Goal: Task Accomplishment & Management: Manage account settings

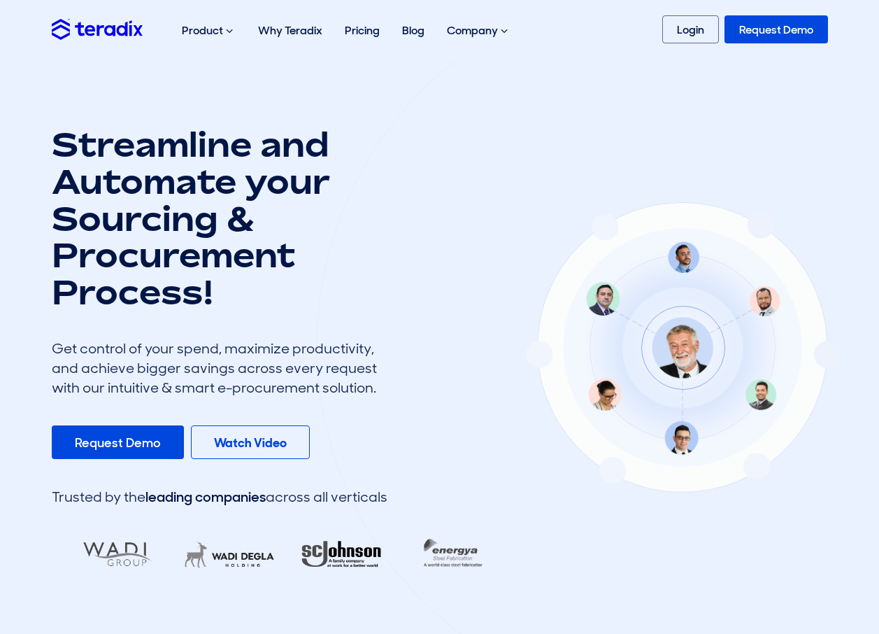
click at [147, 443] on link "Request Demo" at bounding box center [118, 442] width 132 height 34
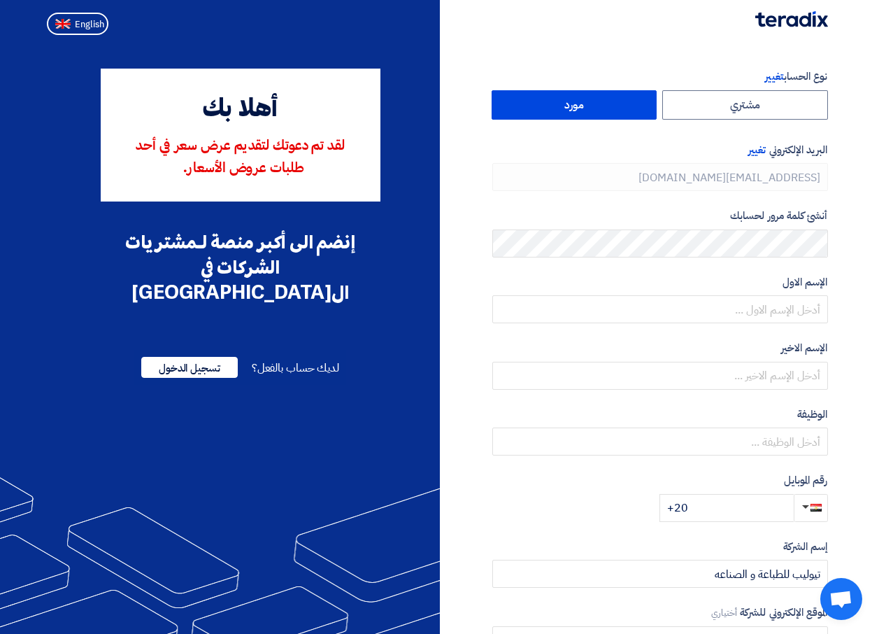
type input "+20 01227916124"
click at [724, 116] on label "مشتري" at bounding box center [745, 104] width 166 height 29
click at [724, 116] on input "مشتري" at bounding box center [745, 105] width 164 height 28
radio input "true"
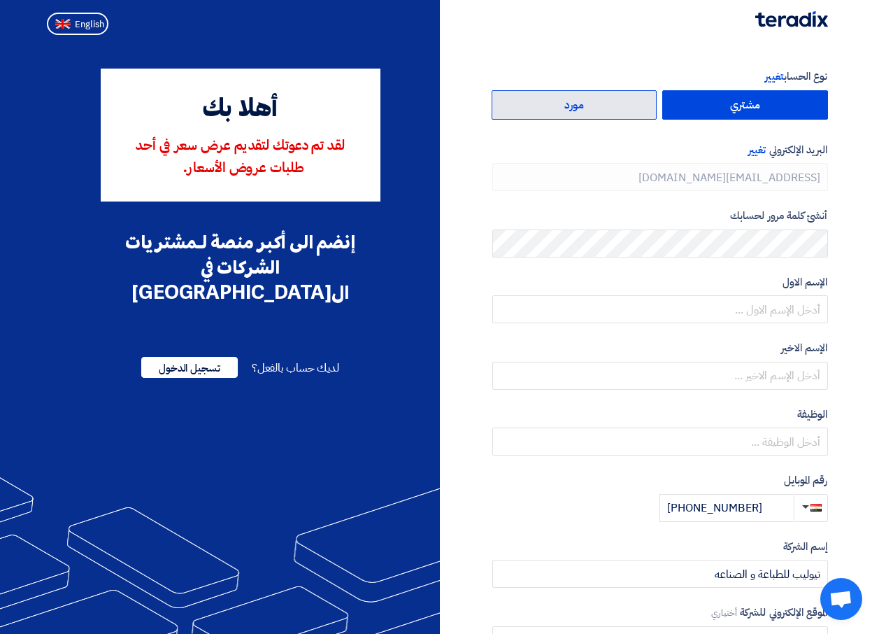
click at [596, 110] on label "مورد" at bounding box center [575, 104] width 166 height 29
click at [596, 110] on input "مورد" at bounding box center [574, 105] width 164 height 28
radio input "true"
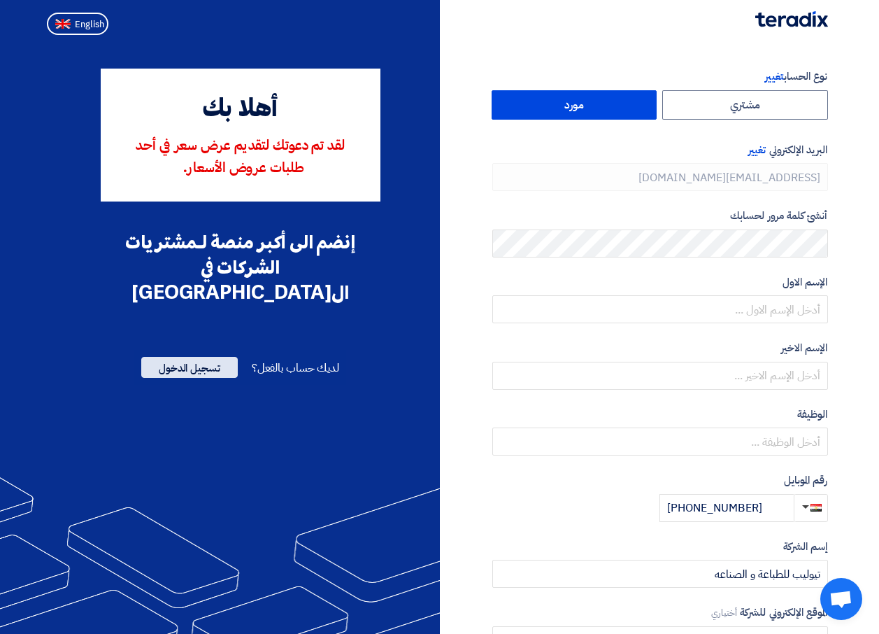
click at [196, 357] on span "تسجيل الدخول" at bounding box center [189, 367] width 97 height 21
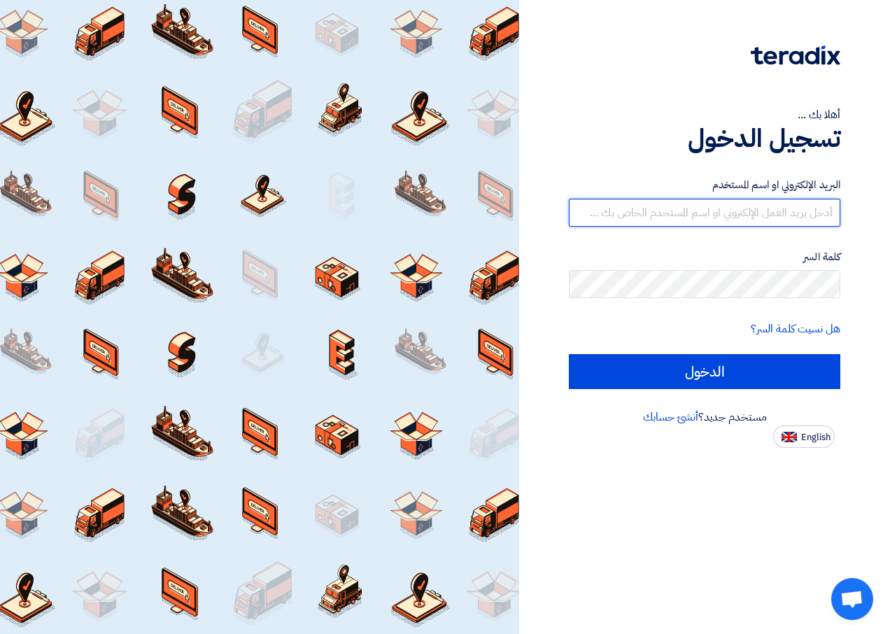
type input "mohamed.ali@tulipforprinting.com"
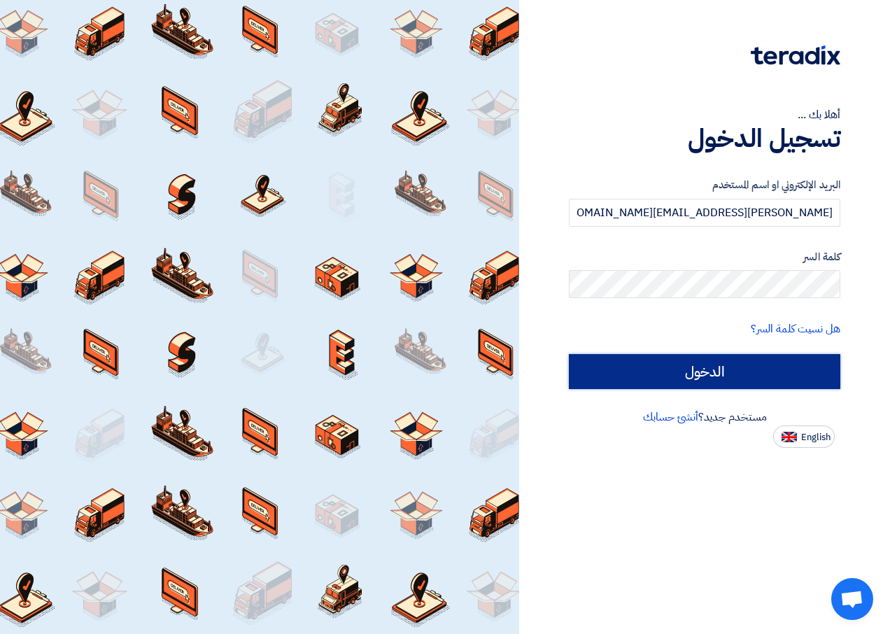
click at [719, 366] on input "الدخول" at bounding box center [704, 371] width 271 height 35
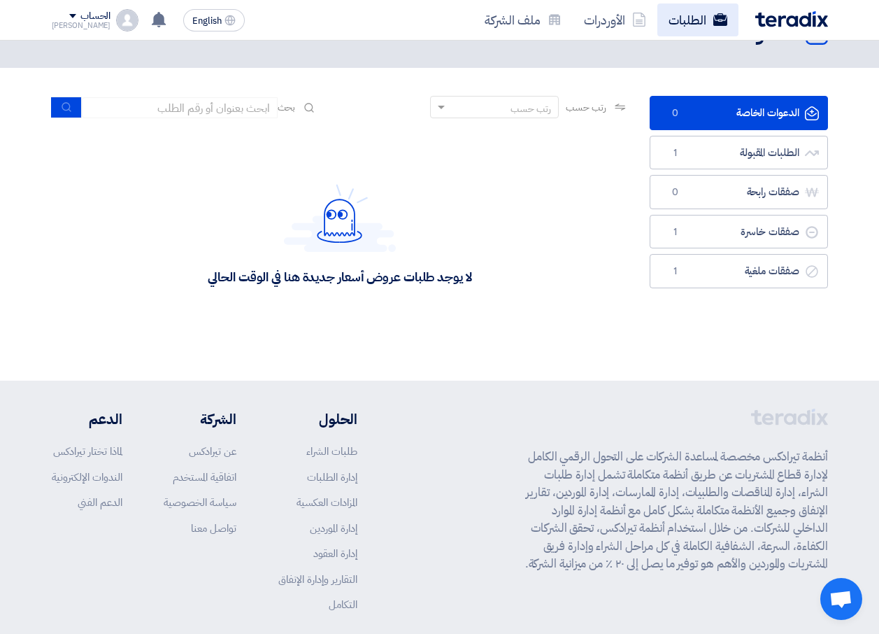
scroll to position [70, 0]
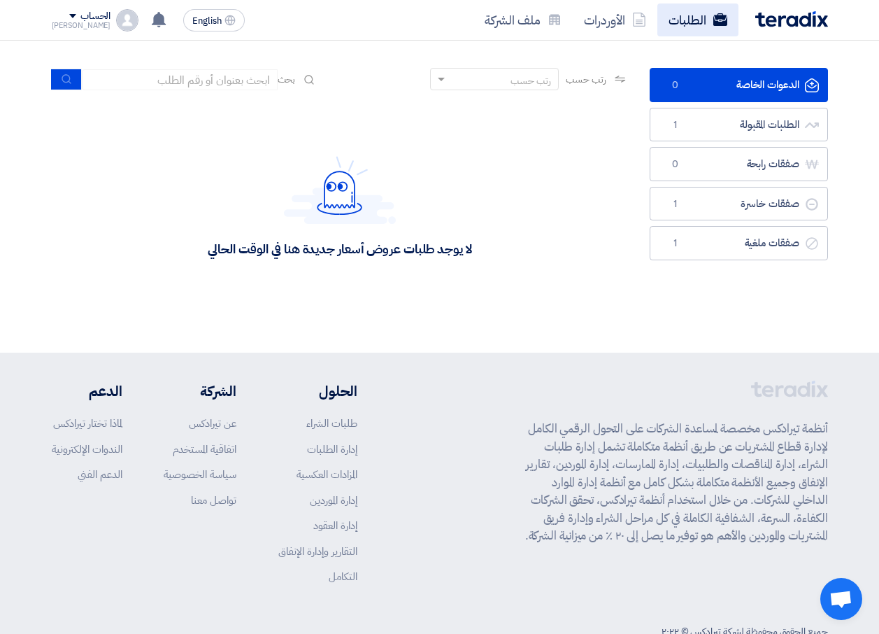
click at [680, 22] on link "الطلبات" at bounding box center [697, 19] width 81 height 33
click at [683, 31] on link "الطلبات" at bounding box center [697, 19] width 81 height 33
click at [615, 34] on link "الأوردرات" at bounding box center [615, 19] width 85 height 33
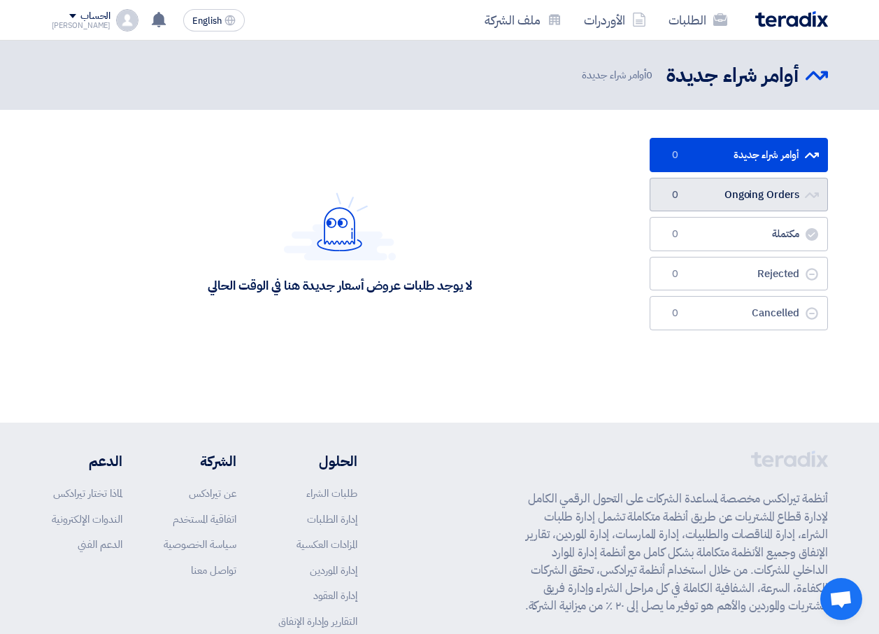
click at [779, 203] on link "Ongoing Orders Ongoing Orders 0" at bounding box center [739, 195] width 178 height 34
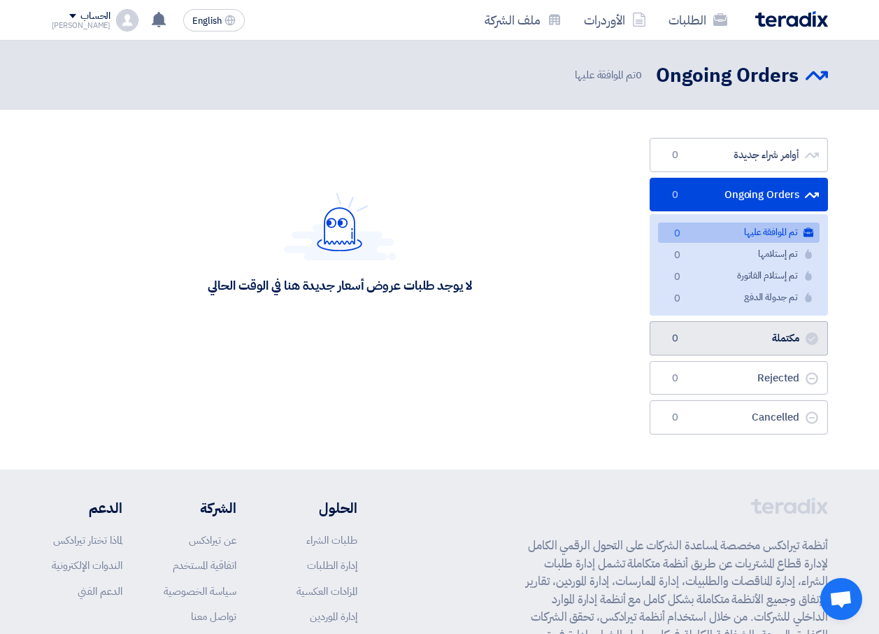
click at [750, 343] on link "مكتملة مكتملة 0" at bounding box center [739, 338] width 178 height 34
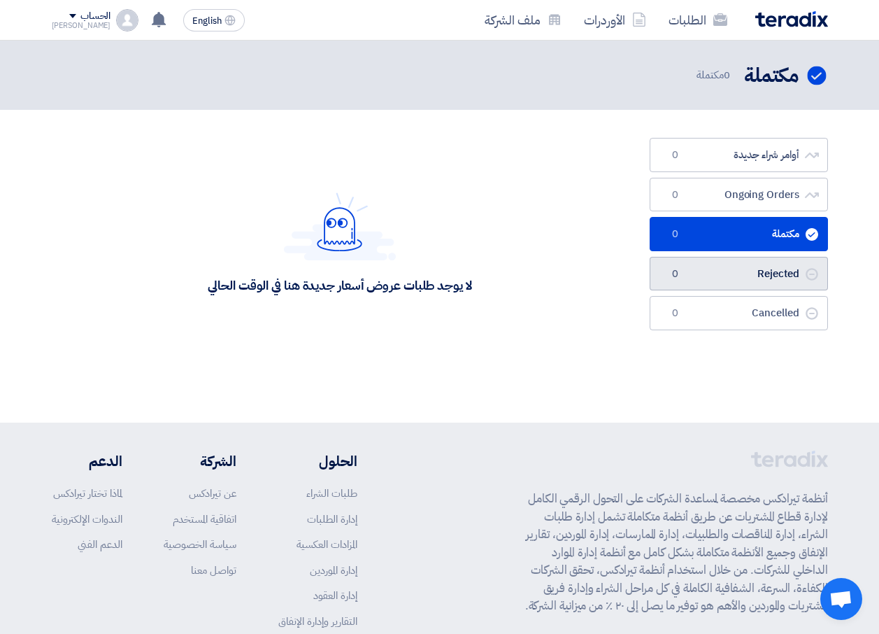
click at [767, 281] on link "Rejected Rejected 0" at bounding box center [739, 274] width 178 height 34
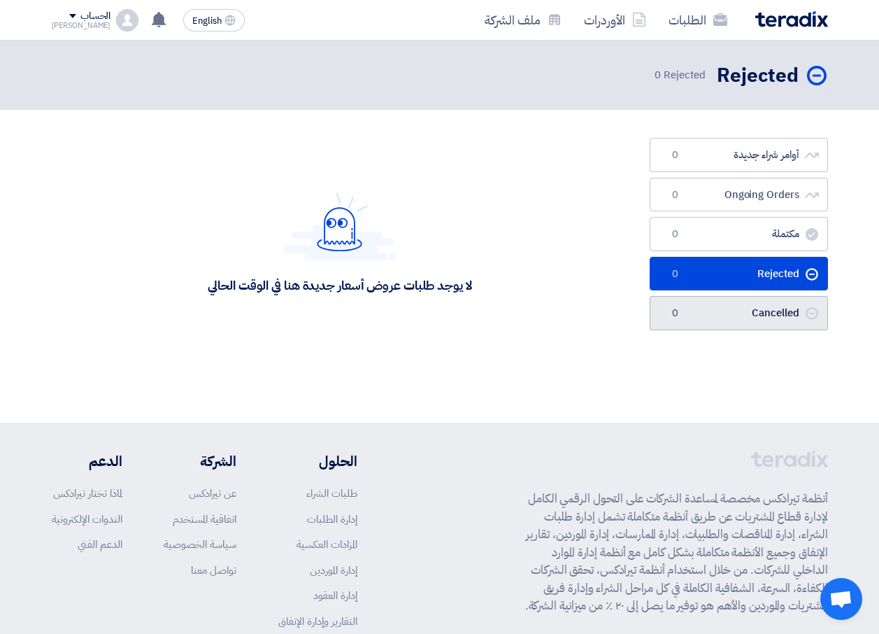
click at [769, 309] on link "Cancelled Cancelled 0" at bounding box center [739, 313] width 178 height 34
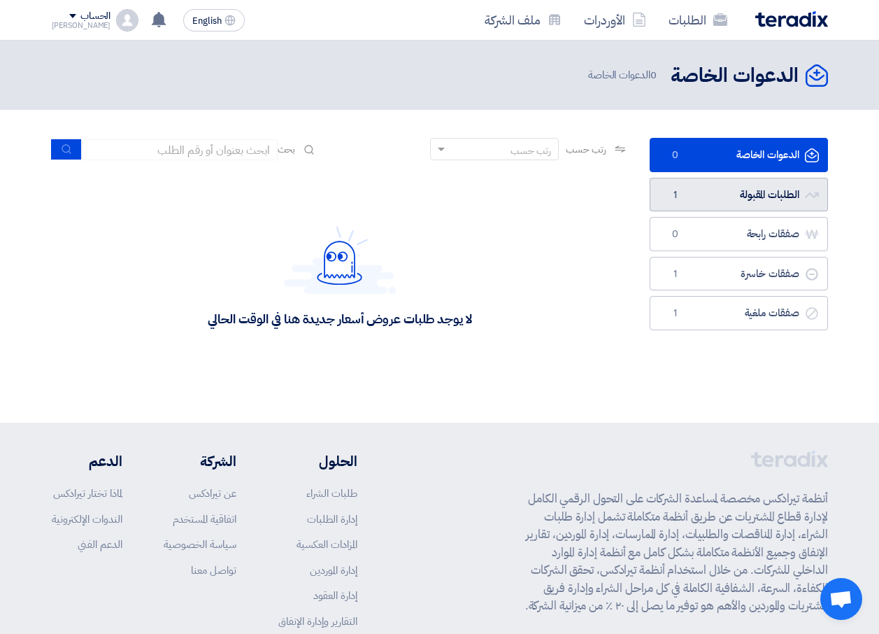
click at [694, 206] on link "الطلبات المقبولة الطلبات المقبولة 1" at bounding box center [739, 195] width 178 height 34
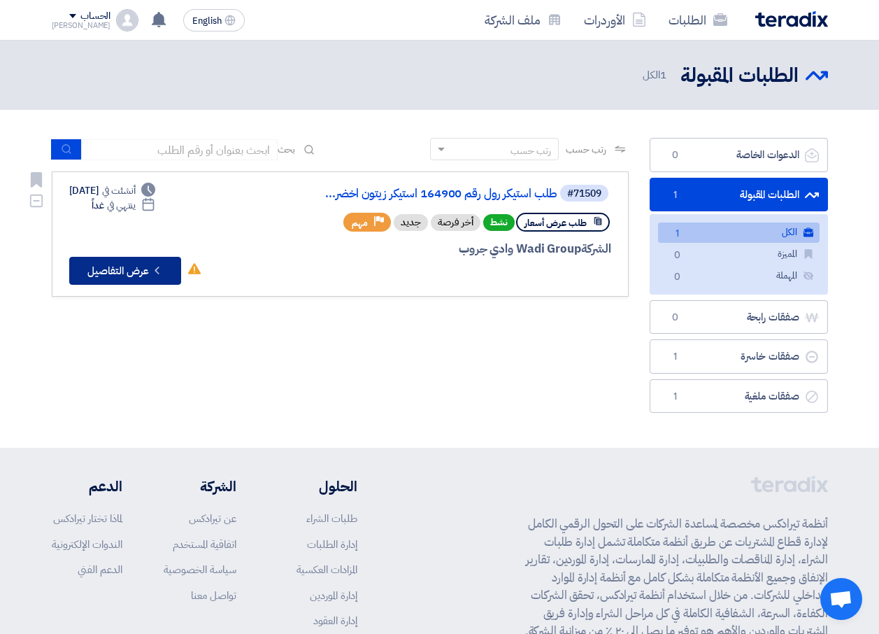
click at [139, 273] on button "Check details عرض التفاصيل" at bounding box center [125, 271] width 112 height 28
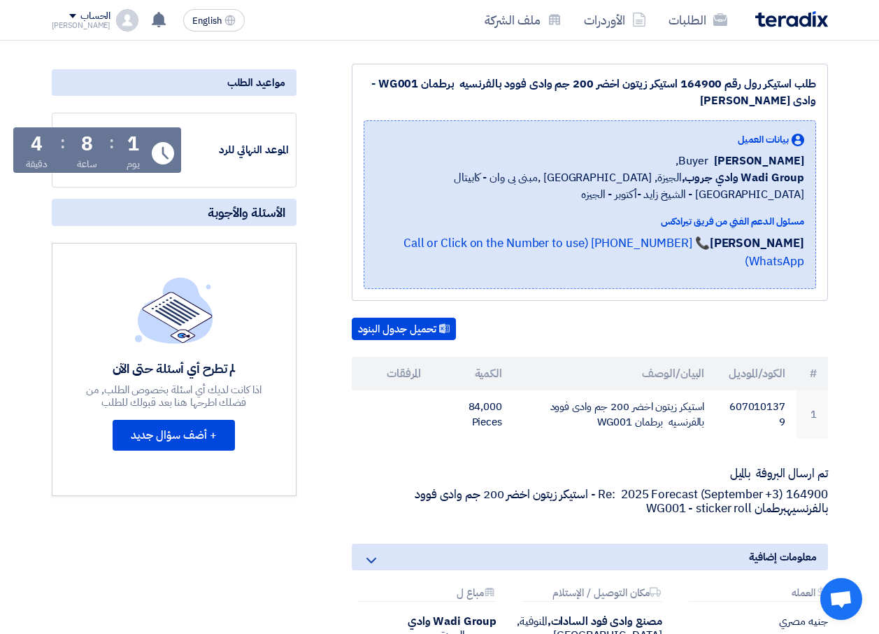
scroll to position [210, 0]
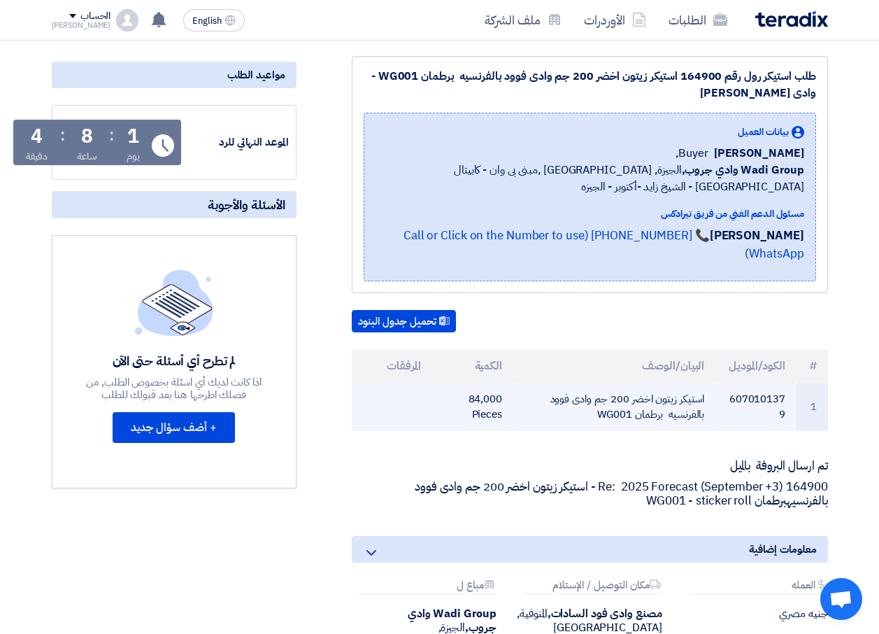
click at [700, 383] on td "استيكر زيتون اخضر 200 جم وادى فوود بالفرنسيه برطمان WG001" at bounding box center [614, 407] width 202 height 48
click at [793, 383] on td "6070101379" at bounding box center [755, 407] width 81 height 48
click at [811, 384] on td "1" at bounding box center [812, 407] width 31 height 48
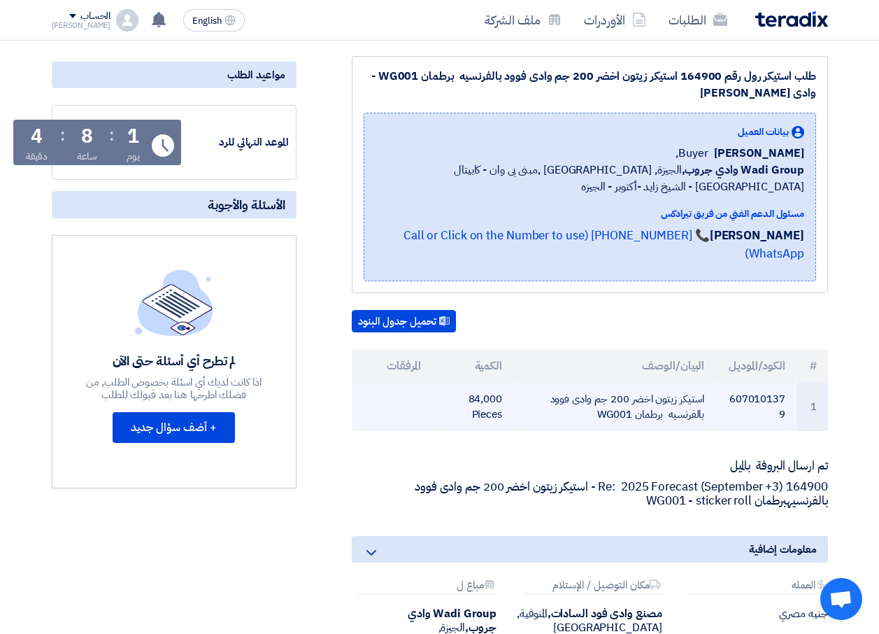
click at [490, 385] on td "84,000 Pieces" at bounding box center [472, 407] width 81 height 48
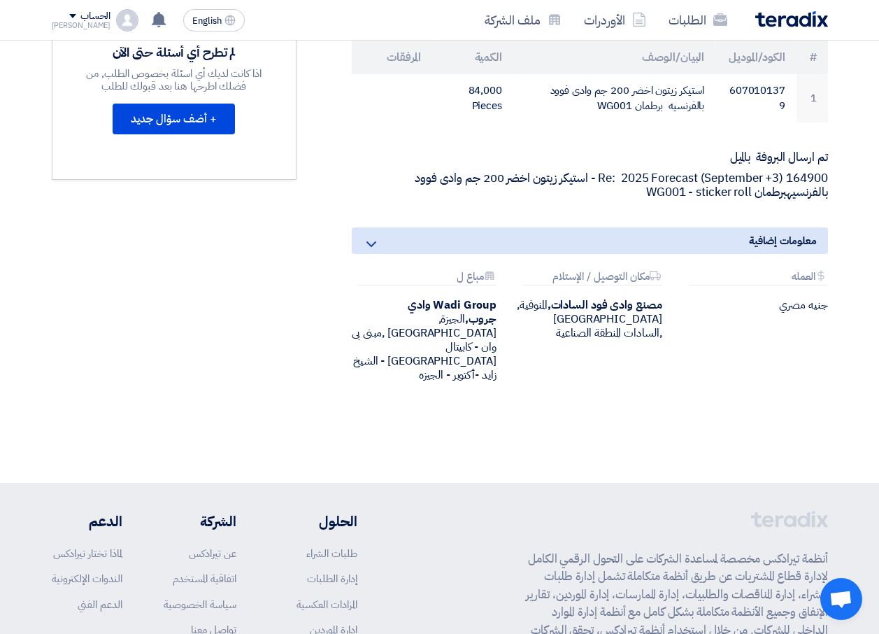
scroll to position [420, 0]
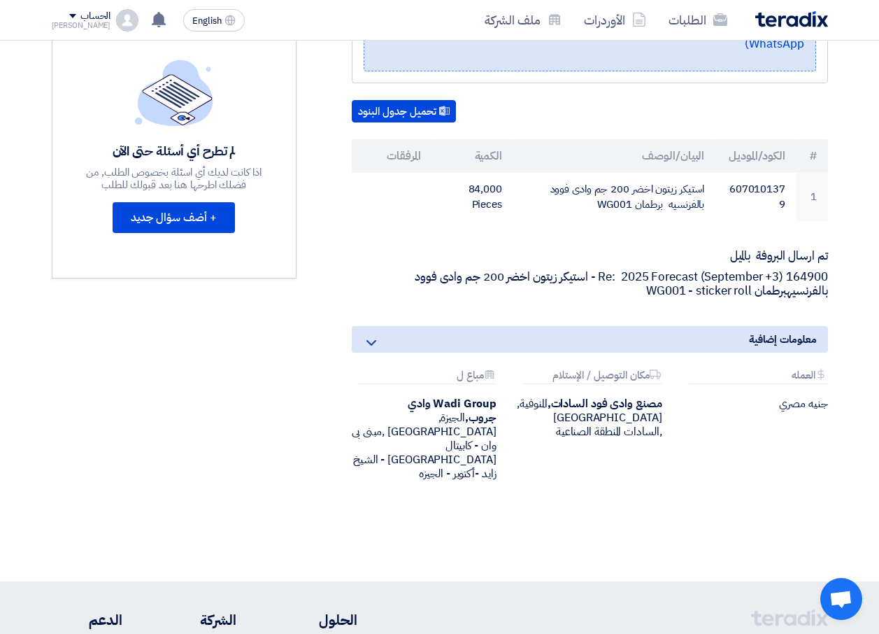
click at [571, 408] on div "مصنع وادى [PERSON_NAME], المنوفية, [GEOGRAPHIC_DATA] ,السادات المنطقة الصناعية" at bounding box center [589, 418] width 145 height 42
click at [476, 430] on div "Wadi Group وادي جروب, [GEOGRAPHIC_DATA], [GEOGRAPHIC_DATA] ,مبنى بى وان - كابيت…" at bounding box center [424, 439] width 145 height 84
drag, startPoint x: 476, startPoint y: 430, endPoint x: 538, endPoint y: 462, distance: 70.1
click at [538, 462] on div "طلب استيكر رول رقم 164900 استيكر زيتون اخضر 200 جم وادى فوود بالفرنسيه برطمان W…" at bounding box center [572, 180] width 531 height 668
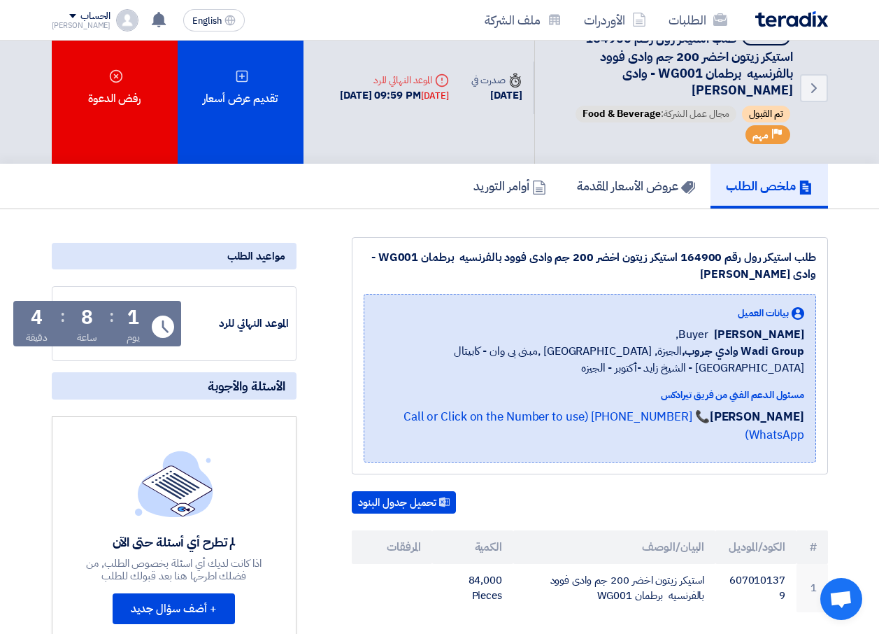
scroll to position [0, 0]
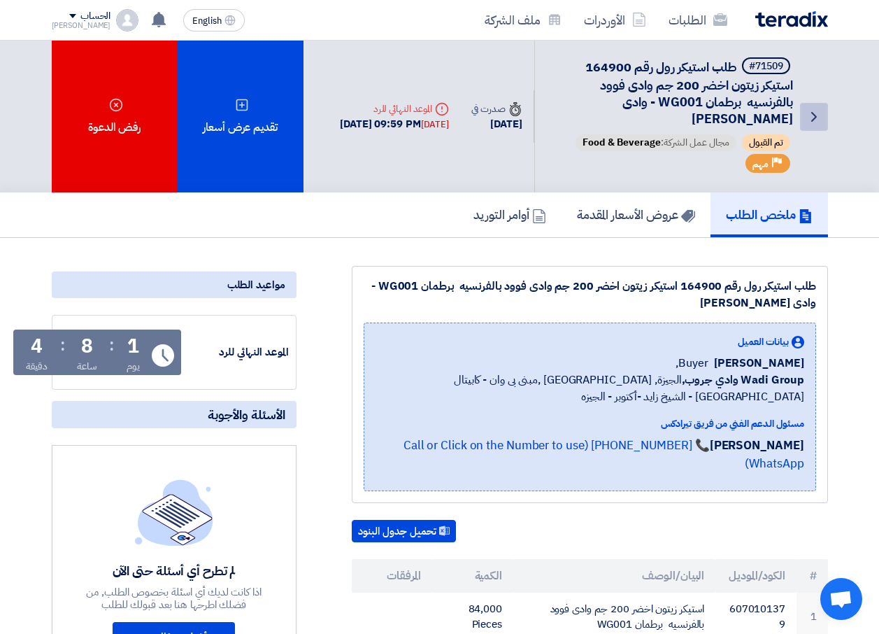
click at [808, 122] on icon "Back" at bounding box center [814, 116] width 17 height 17
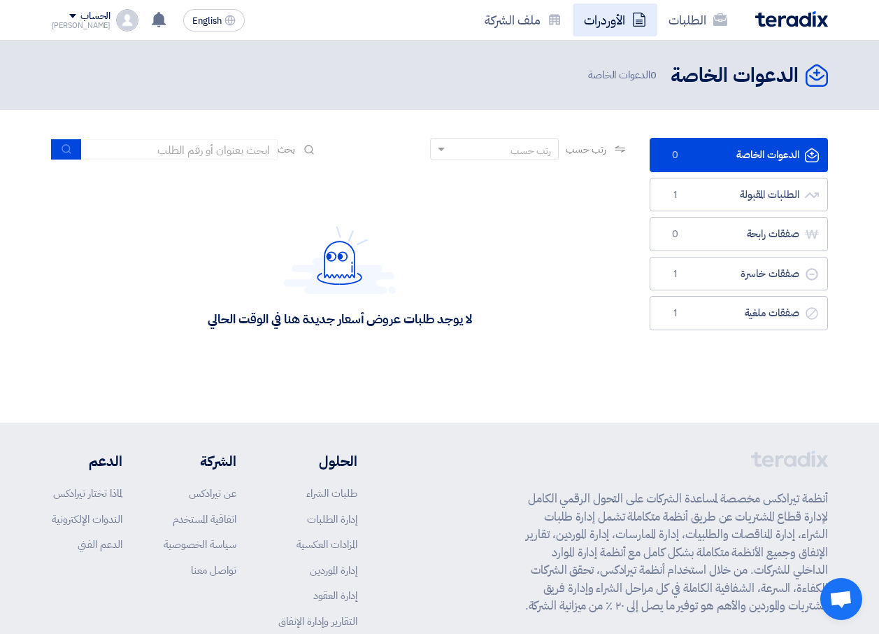
click at [608, 28] on link "الأوردرات" at bounding box center [615, 19] width 85 height 33
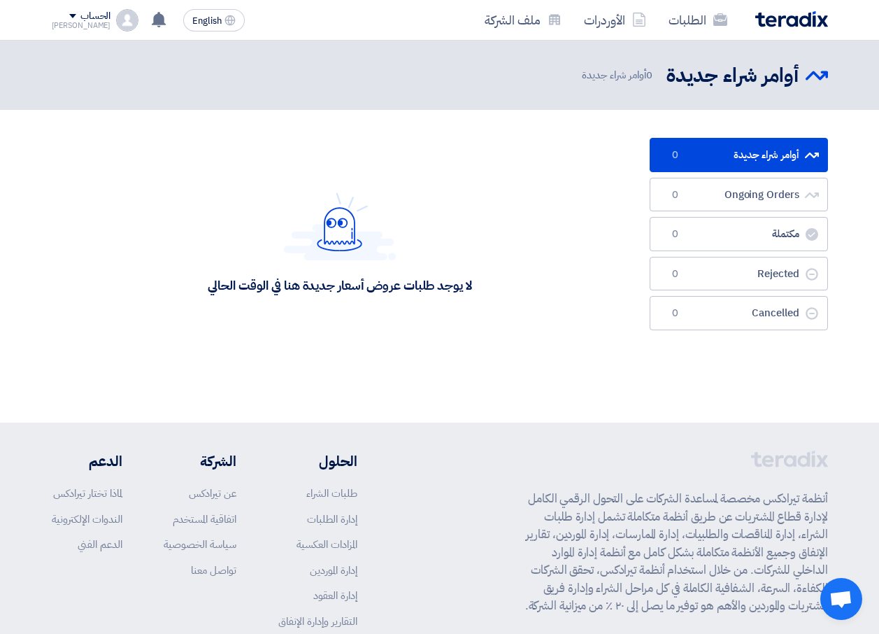
click at [768, 162] on link "أوامر شراء جديدة أوامر شراء جديدة 0" at bounding box center [739, 155] width 178 height 34
click at [699, 22] on link "الطلبات" at bounding box center [697, 19] width 81 height 33
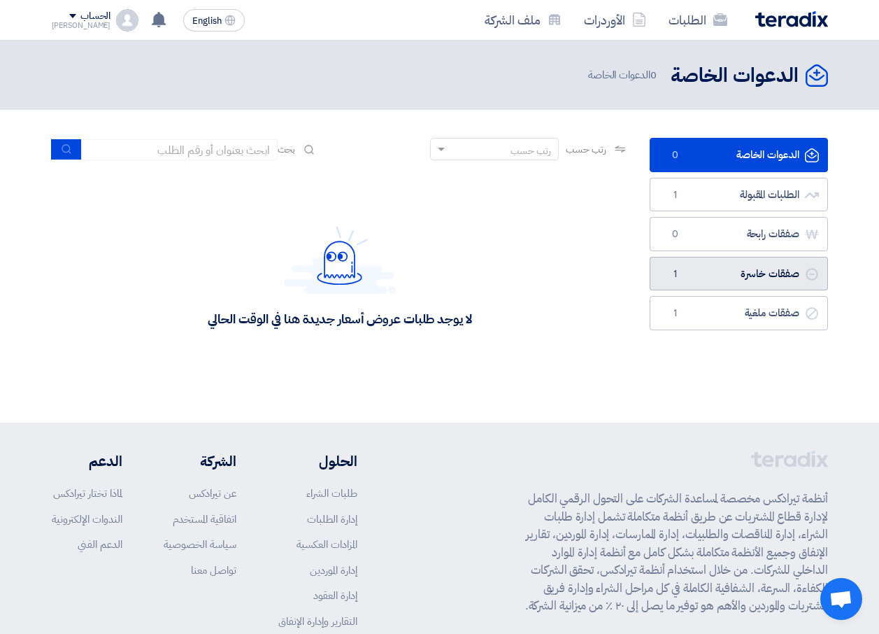
click at [721, 275] on link "صفقات خاسرة صفقات خاسرة 1" at bounding box center [739, 274] width 178 height 34
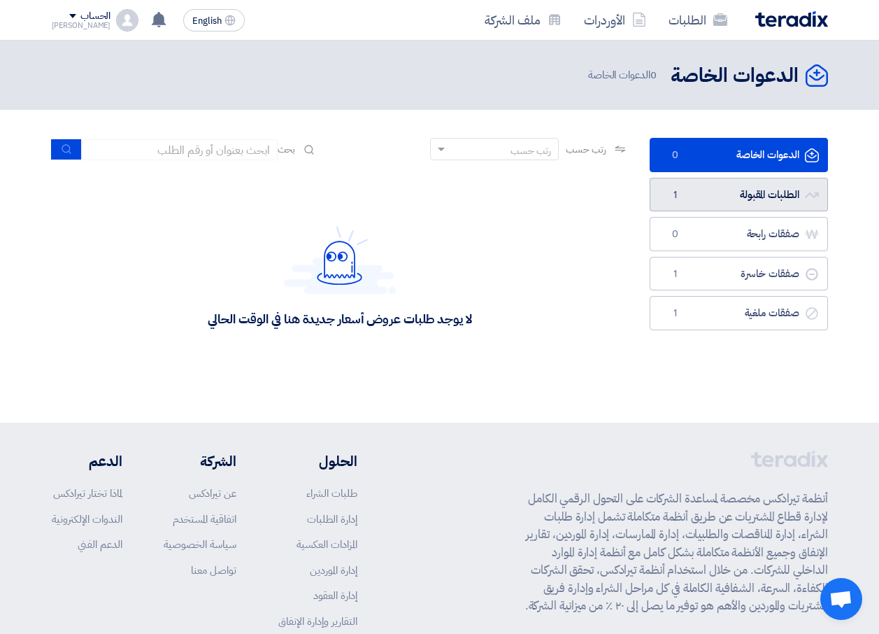
click at [734, 200] on link "الطلبات المقبولة الطلبات المقبولة 1" at bounding box center [739, 195] width 178 height 34
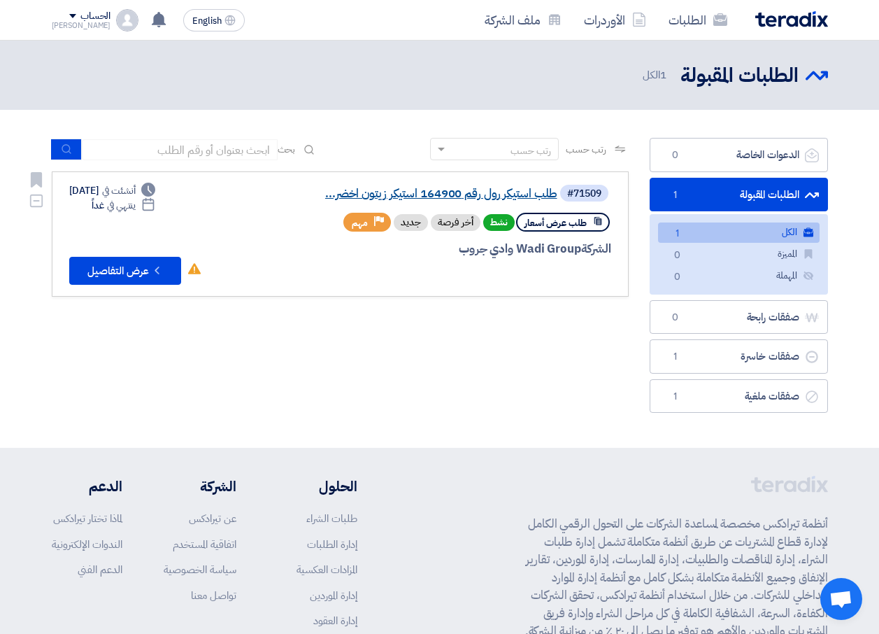
click at [476, 192] on link "طلب استيكر رول رقم 164900 استيكر زيتون اخضر..." at bounding box center [418, 193] width 280 height 13
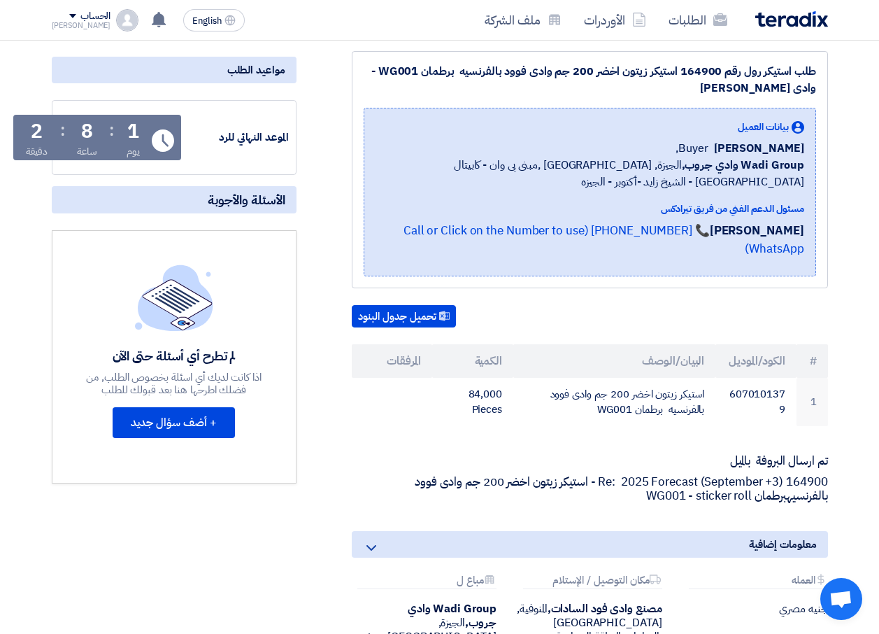
scroll to position [140, 0]
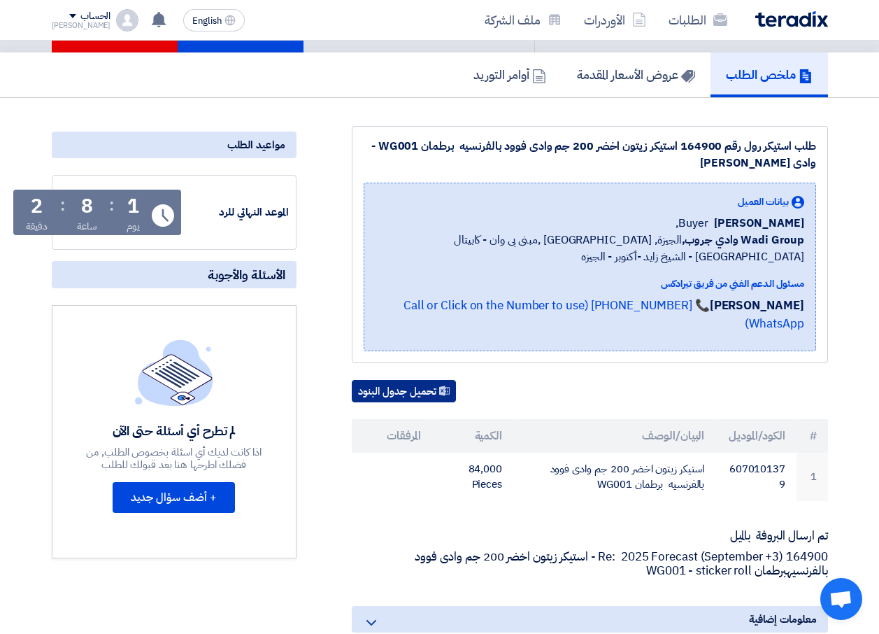
click at [431, 380] on button "تحميل جدول البنود" at bounding box center [404, 391] width 104 height 22
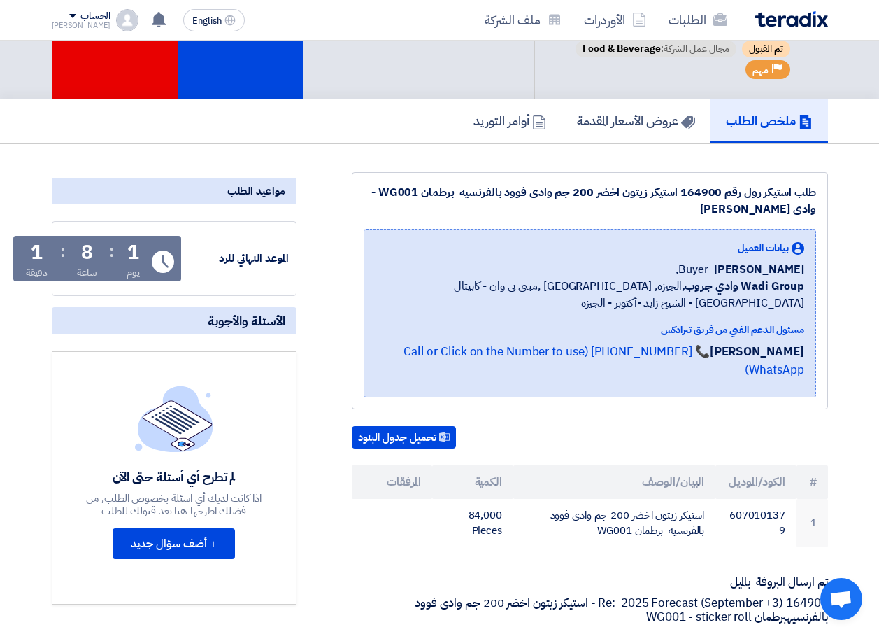
scroll to position [0, 0]
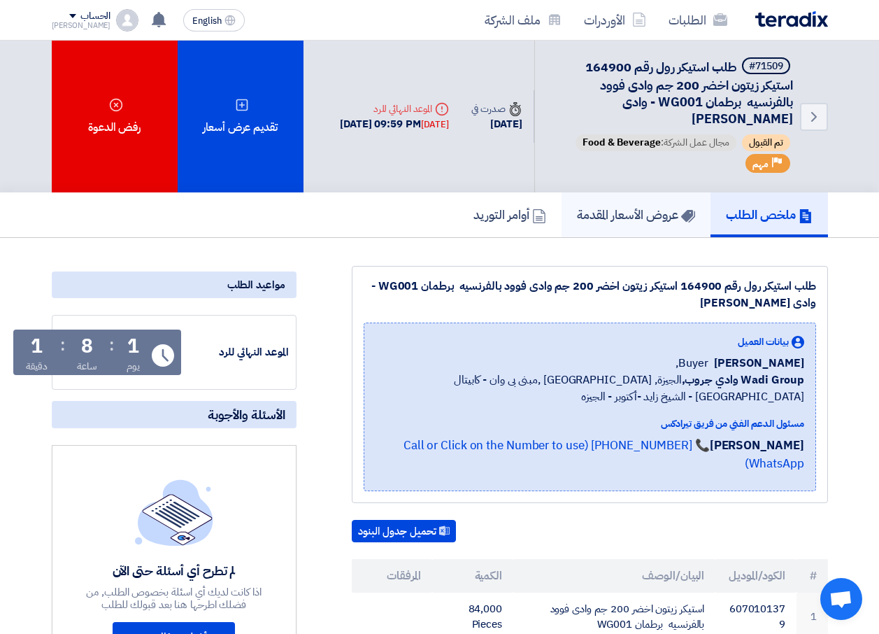
click at [650, 231] on link "عروض الأسعار المقدمة" at bounding box center [636, 214] width 149 height 45
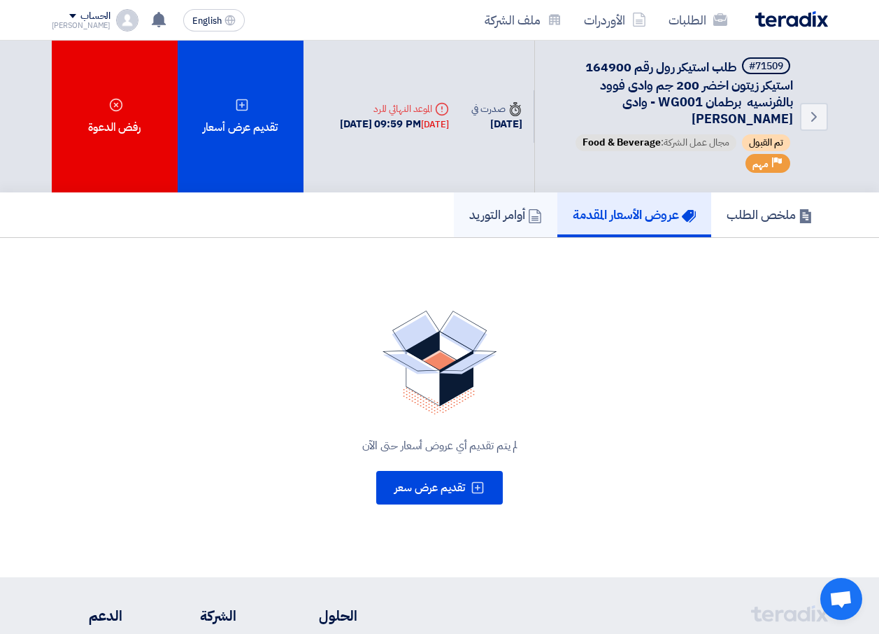
click at [494, 215] on h5 "أوامر التوريد" at bounding box center [505, 214] width 73 height 16
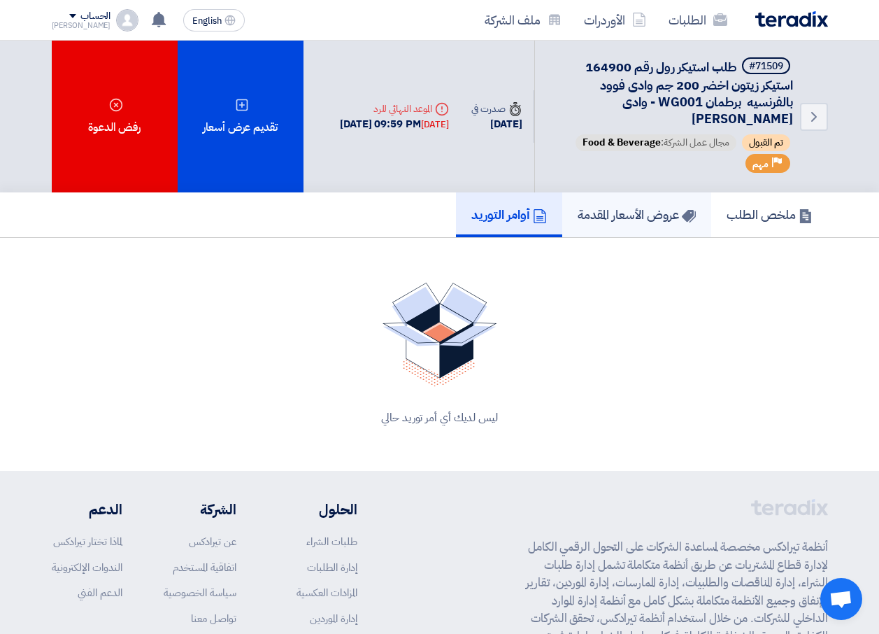
click at [671, 227] on link "عروض الأسعار المقدمة" at bounding box center [636, 214] width 149 height 45
